Goal: Task Accomplishment & Management: Complete application form

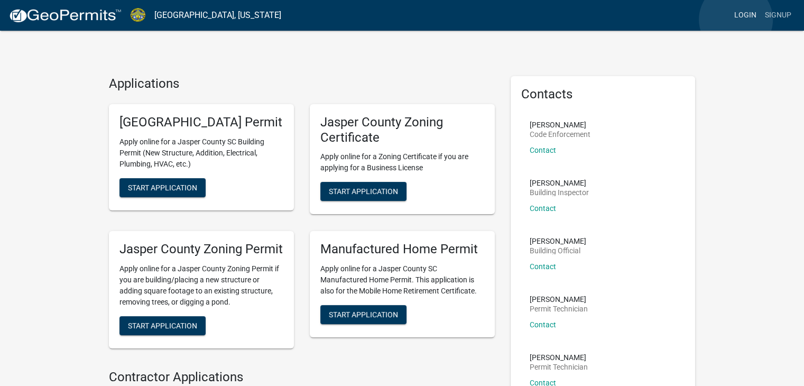
click at [736, 20] on link "Login" at bounding box center [745, 15] width 31 height 20
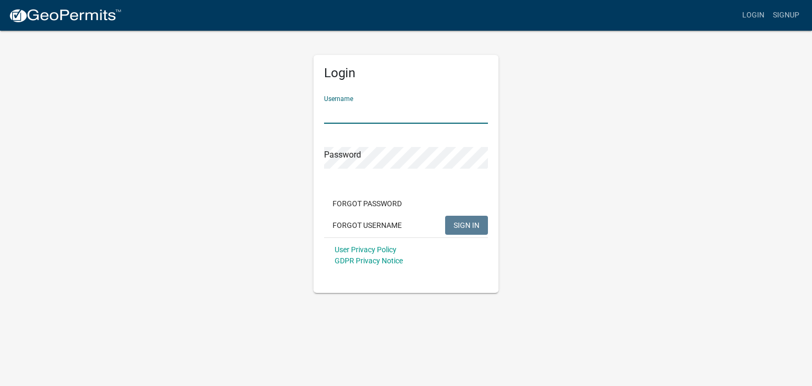
click at [381, 119] on input "Username" at bounding box center [406, 113] width 164 height 22
paste input "[EMAIL_ADDRESS][DOMAIN_NAME]"
type input "[EMAIL_ADDRESS][DOMAIN_NAME]"
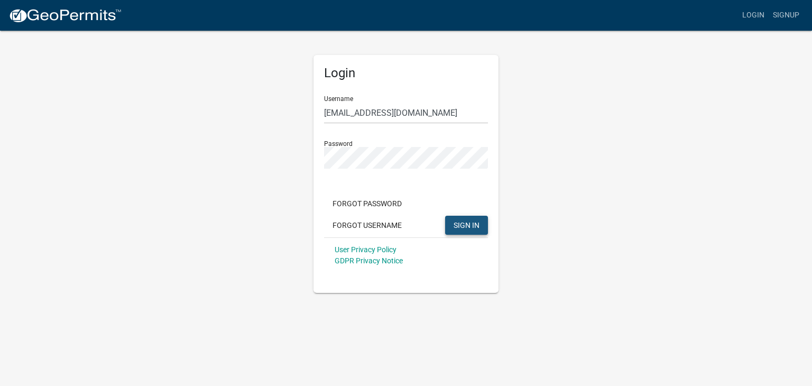
click at [472, 234] on button "SIGN IN" at bounding box center [466, 225] width 43 height 19
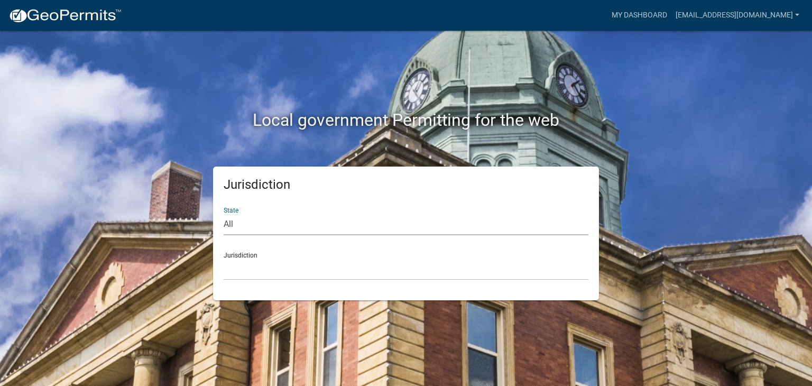
click at [293, 225] on select "All [US_STATE] [US_STATE] [US_STATE] [US_STATE] [US_STATE] [US_STATE] [US_STATE…" at bounding box center [406, 225] width 365 height 22
click at [140, 206] on div "Jurisdiction State All [US_STATE] [US_STATE] [US_STATE] [US_STATE] [US_STATE] […" at bounding box center [406, 233] width 602 height 134
click at [282, 268] on select "[GEOGRAPHIC_DATA], [US_STATE] City of [GEOGRAPHIC_DATA], [US_STATE] [GEOGRAPHIC…" at bounding box center [406, 269] width 365 height 22
drag, startPoint x: 162, startPoint y: 225, endPoint x: 184, endPoint y: 224, distance: 21.7
click at [162, 225] on div "Jurisdiction State All [US_STATE] [US_STATE] [US_STATE] [US_STATE] [US_STATE] […" at bounding box center [406, 233] width 602 height 134
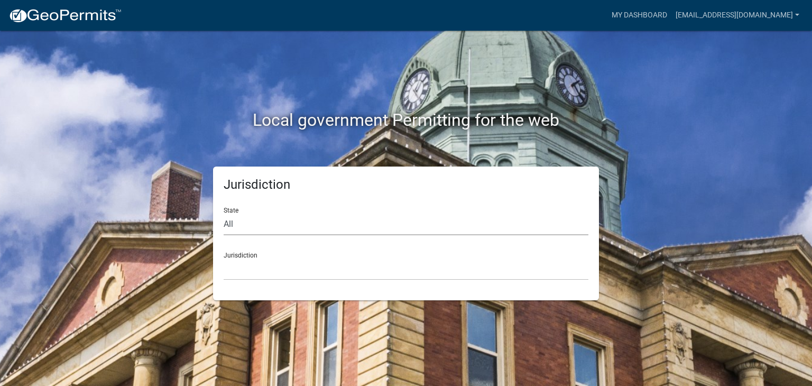
click at [262, 225] on select "All [US_STATE] [US_STATE] [US_STATE] [US_STATE] [US_STATE] [US_STATE] [US_STATE…" at bounding box center [406, 225] width 365 height 22
click at [308, 230] on select "All [US_STATE] [US_STATE] [US_STATE] [US_STATE] [US_STATE] [US_STATE] [US_STATE…" at bounding box center [406, 225] width 365 height 22
click at [285, 221] on select "All [US_STATE] [US_STATE] [US_STATE] [US_STATE] [US_STATE] [US_STATE] [US_STATE…" at bounding box center [406, 225] width 365 height 22
click at [281, 231] on select "All [US_STATE] [US_STATE] [US_STATE] [US_STATE] [US_STATE] [US_STATE] [US_STATE…" at bounding box center [406, 225] width 365 height 22
select select "[US_STATE]"
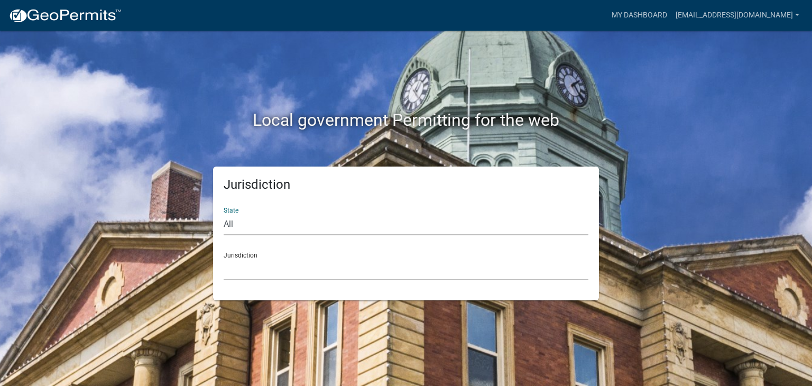
click at [224, 214] on select "All [US_STATE] [US_STATE] [US_STATE] [US_STATE] [US_STATE] [US_STATE] [US_STATE…" at bounding box center [406, 225] width 365 height 22
click at [261, 277] on select "[GEOGRAPHIC_DATA], [US_STATE] [GEOGRAPHIC_DATA], [US_STATE]" at bounding box center [406, 269] width 365 height 22
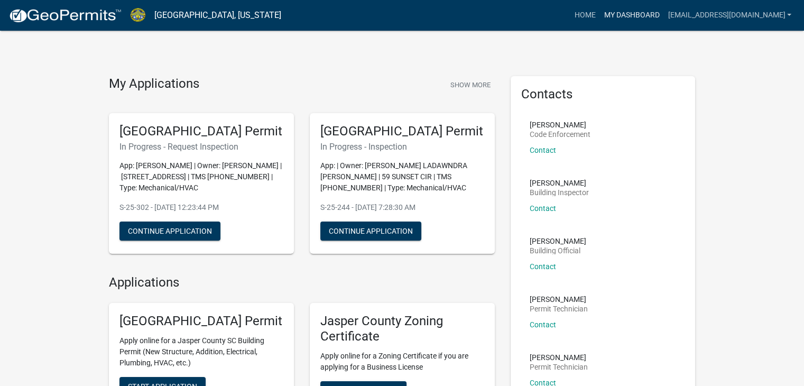
click at [642, 15] on link "My Dashboard" at bounding box center [631, 15] width 64 height 20
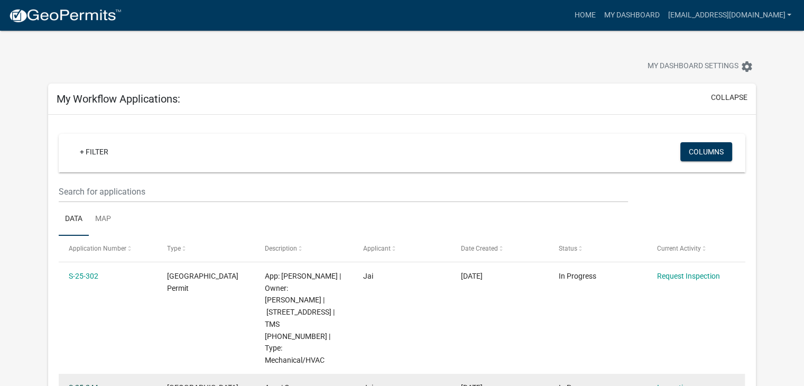
click at [93, 383] on link "S-25-244" at bounding box center [84, 387] width 30 height 8
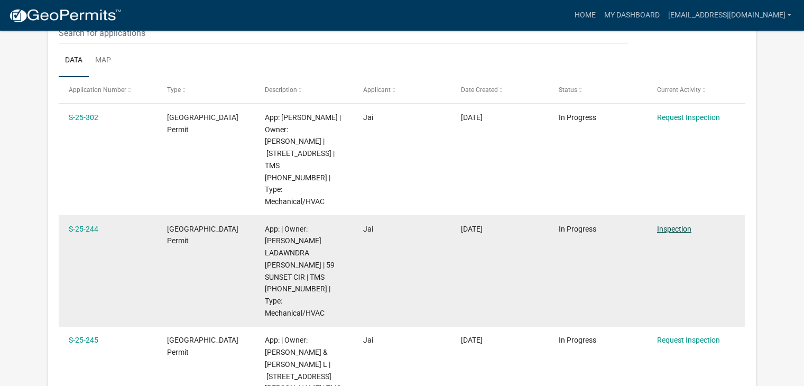
scroll to position [140, 0]
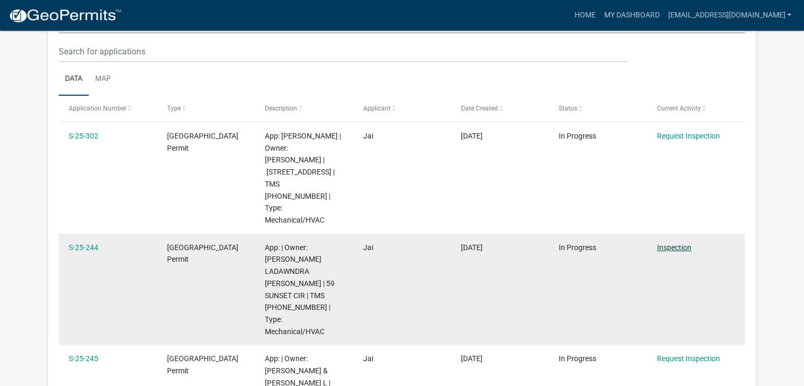
click at [679, 243] on link "Inspection" at bounding box center [674, 247] width 34 height 8
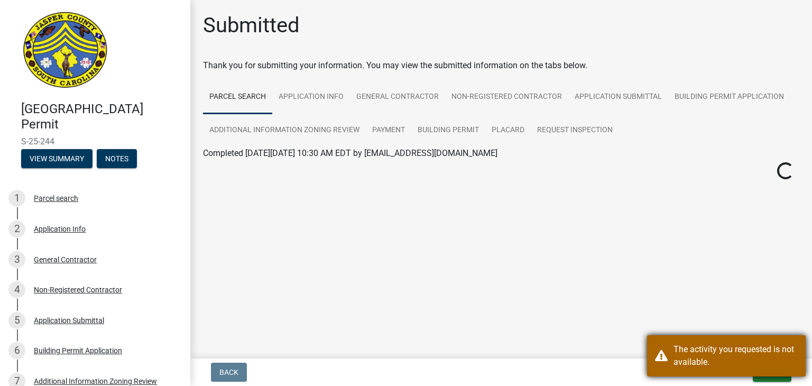
click at [666, 364] on div "The activity you requested is not available." at bounding box center [726, 355] width 159 height 41
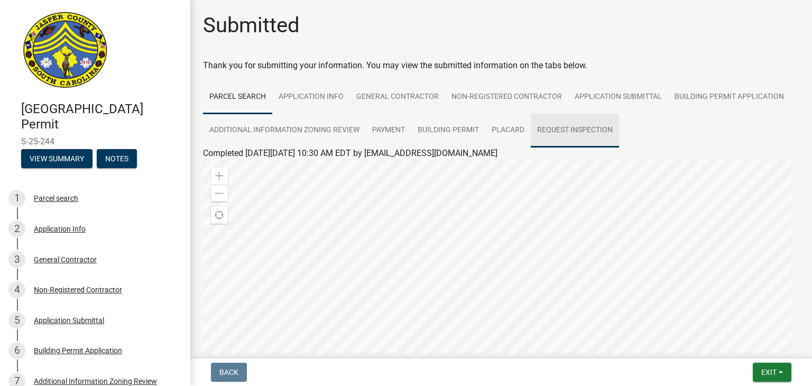
click at [589, 125] on link "Request Inspection" at bounding box center [575, 131] width 88 height 34
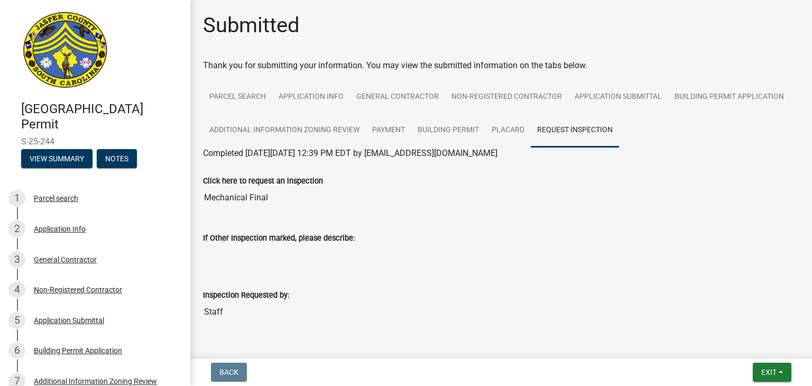
scroll to position [30, 0]
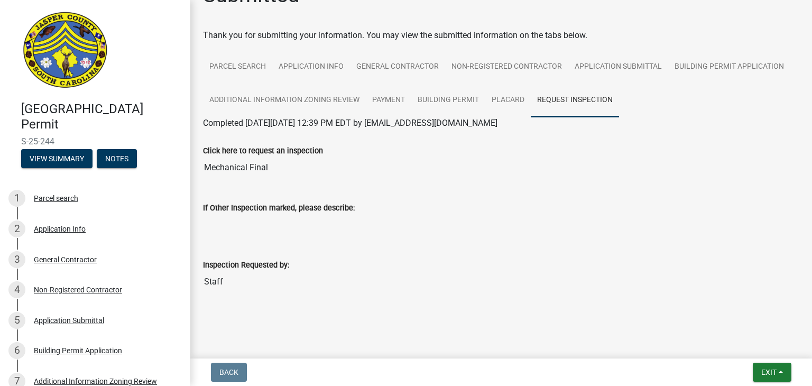
click at [319, 209] on label "If Other Inspection marked, please describe:" at bounding box center [279, 208] width 152 height 7
click at [319, 214] on input "If Other Inspection marked, please describe:" at bounding box center [501, 224] width 596 height 21
click at [259, 270] on div "Inspection Requested by:" at bounding box center [501, 264] width 596 height 13
click at [214, 275] on input "Staff" at bounding box center [501, 281] width 596 height 21
click at [236, 216] on input "If Other Inspection marked, please describe:" at bounding box center [501, 224] width 596 height 21
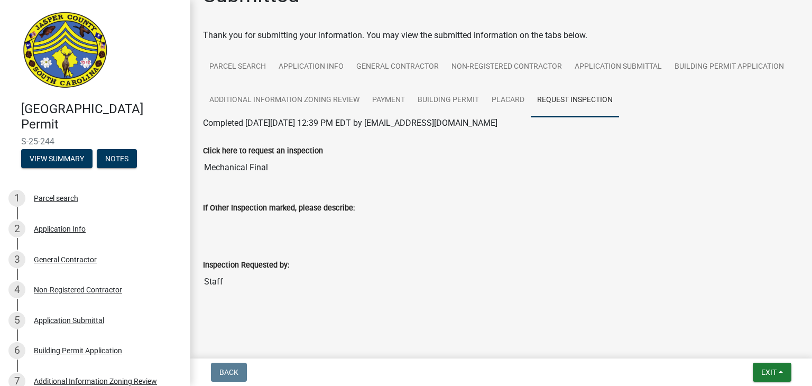
click at [237, 219] on input "If Other Inspection marked, please describe:" at bounding box center [501, 224] width 596 height 21
click at [248, 166] on input "Mechanical Final" at bounding box center [501, 167] width 596 height 21
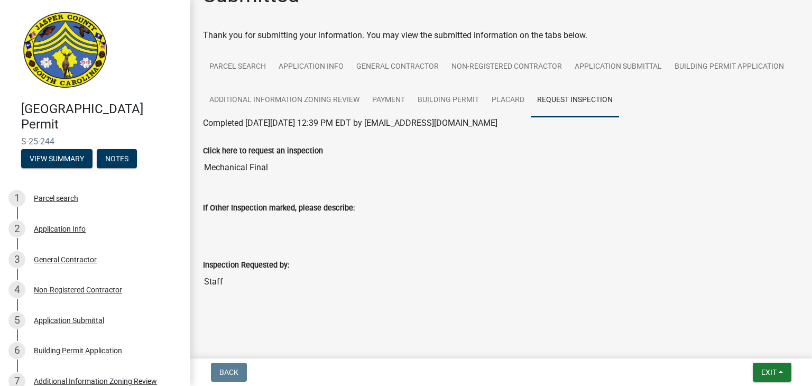
scroll to position [0, 0]
